Goal: Task Accomplishment & Management: Use online tool/utility

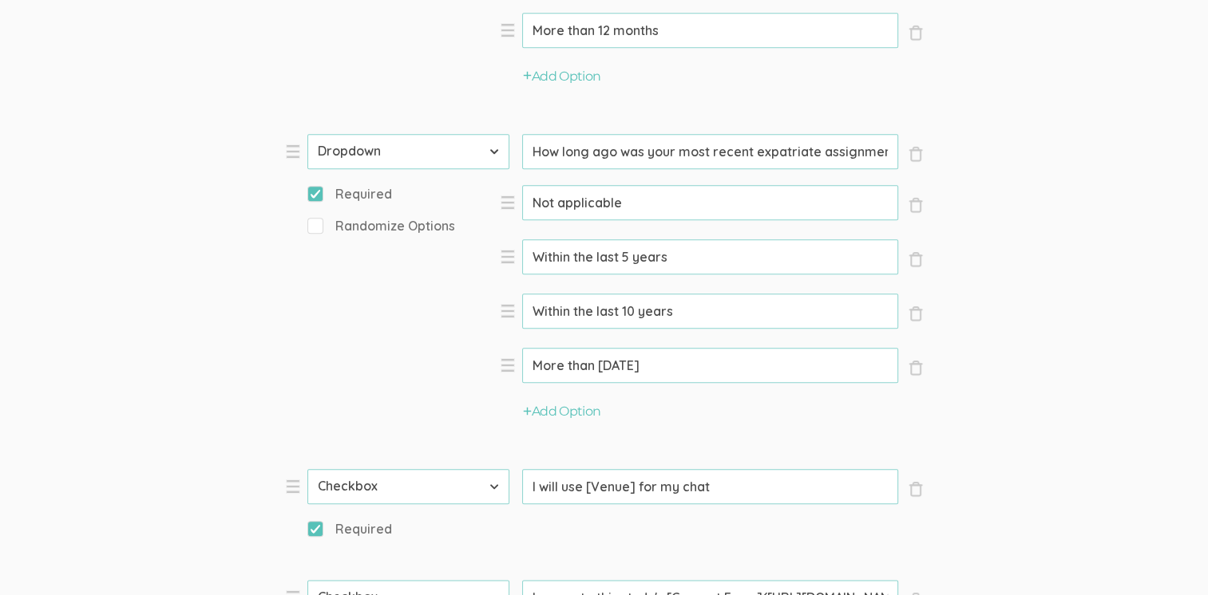
scroll to position [1714, 0]
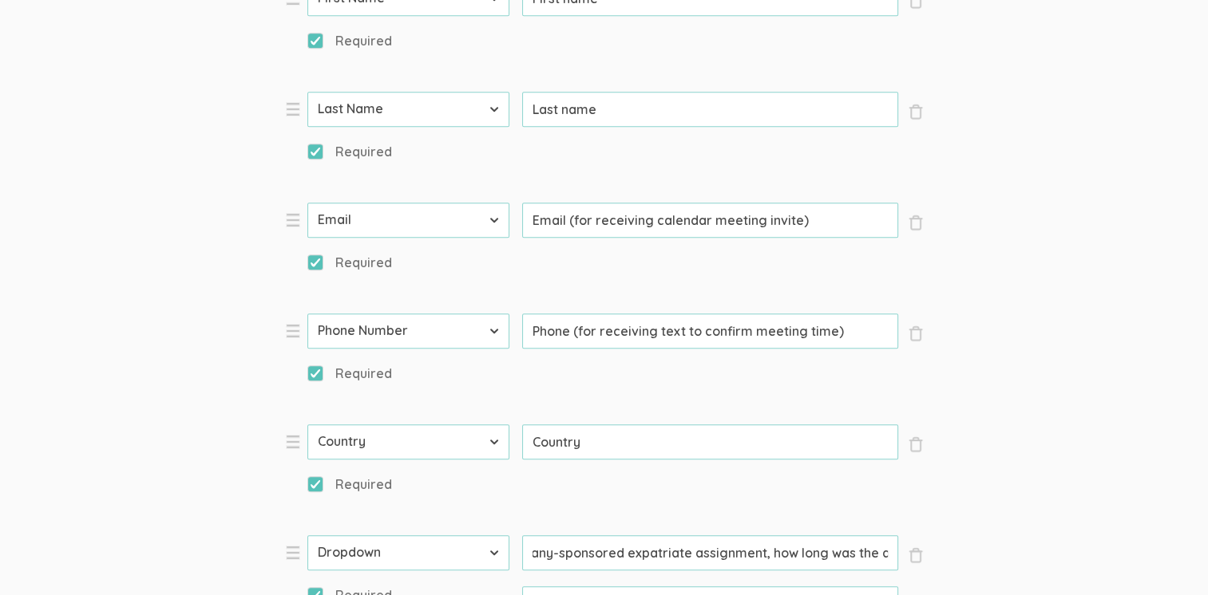
scroll to position [0, 251]
drag, startPoint x: 530, startPoint y: 204, endPoint x: 939, endPoint y: 222, distance: 409.1
